Goal: Find specific page/section

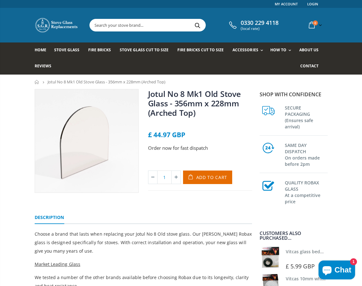
click at [121, 28] on input "text" at bounding box center [177, 25] width 174 height 12
paste input "Pleasant Hearth Ceramic Glass Panel – 17" x 9 1/2"
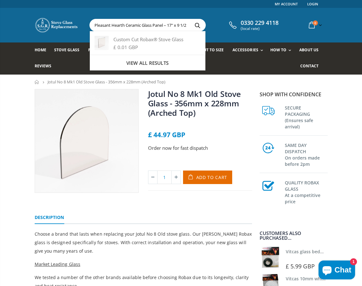
type input "Pleasant Hearth Ceramic Glass Panel – 17" x 9 1/2"
click at [191, 19] on button "Search" at bounding box center [198, 25] width 14 height 12
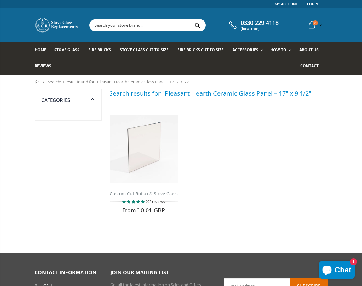
click at [66, 28] on img at bounding box center [57, 25] width 44 height 16
